Goal: Find specific page/section: Find specific page/section

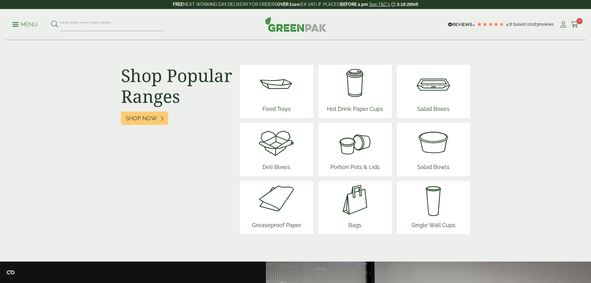
scroll to position [776, 0]
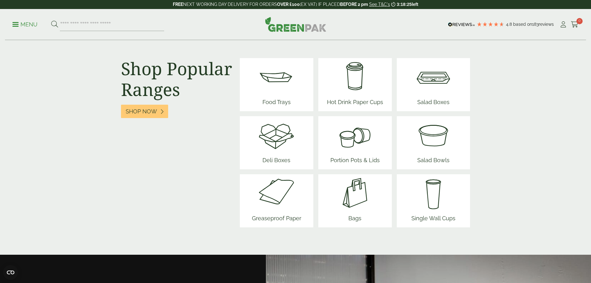
click at [348, 204] on img at bounding box center [354, 192] width 37 height 37
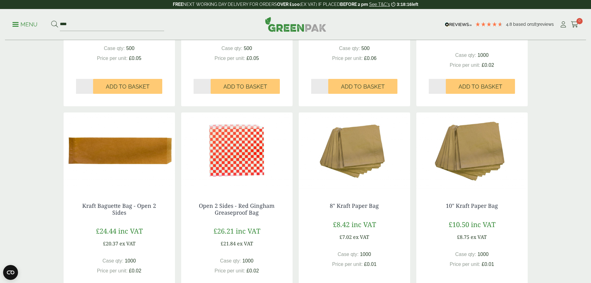
scroll to position [527, 0]
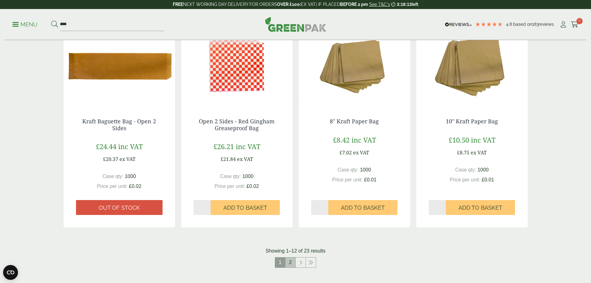
click at [290, 264] on link "2" at bounding box center [290, 262] width 10 height 10
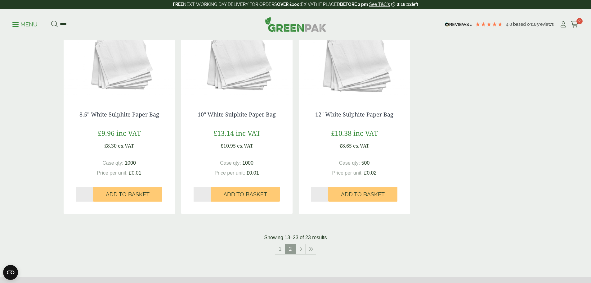
click at [358, 83] on icon "Close dialog" at bounding box center [357, 82] width 4 height 4
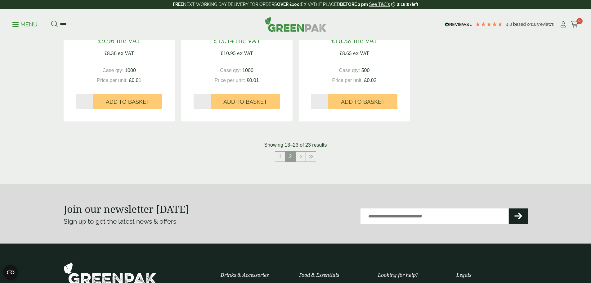
scroll to position [620, 0]
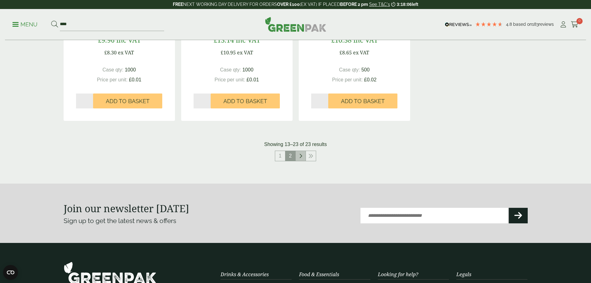
click at [302, 154] on link at bounding box center [301, 156] width 10 height 10
